Goal: Task Accomplishment & Management: Use online tool/utility

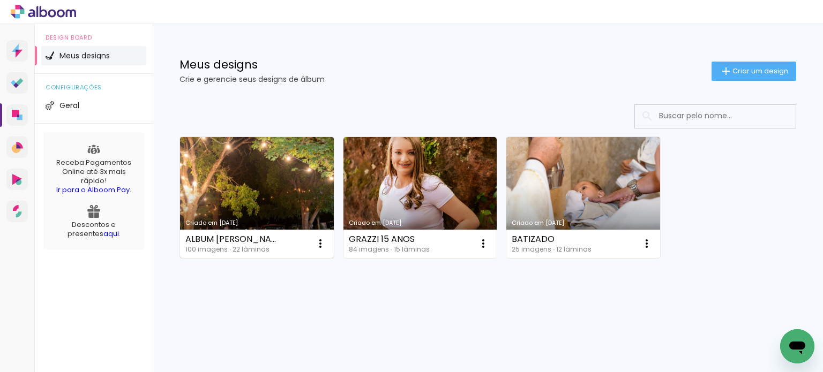
click at [281, 203] on link "Criado em [DATE]" at bounding box center [257, 197] width 154 height 121
